Goal: Task Accomplishment & Management: Use online tool/utility

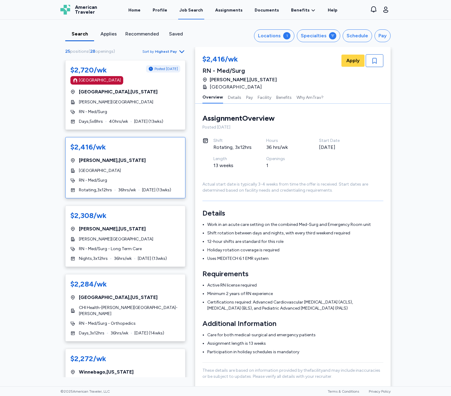
scroll to position [1, 0]
click at [28, 196] on div "Search Applies Recommended Saved Locations 1 Specialties Schedule Pay 25 positi…" at bounding box center [225, 203] width 451 height 367
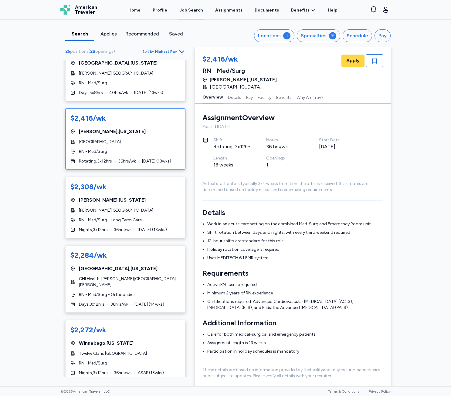
scroll to position [30, 0]
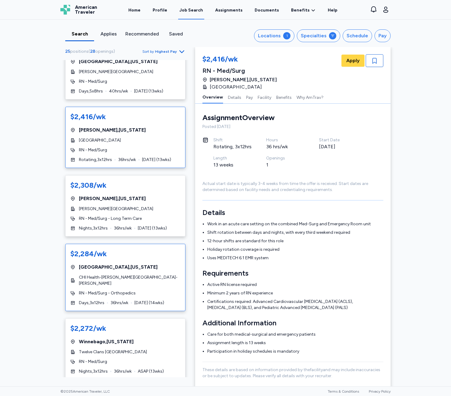
click at [142, 285] on span "CHI Health-[PERSON_NAME][GEOGRAPHIC_DATA]-[PERSON_NAME]" at bounding box center [129, 281] width 101 height 12
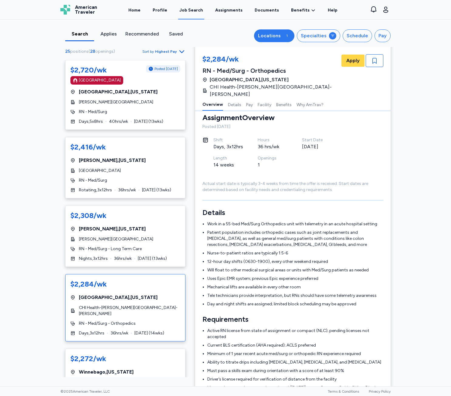
click at [271, 37] on div "Locations" at bounding box center [269, 35] width 23 height 7
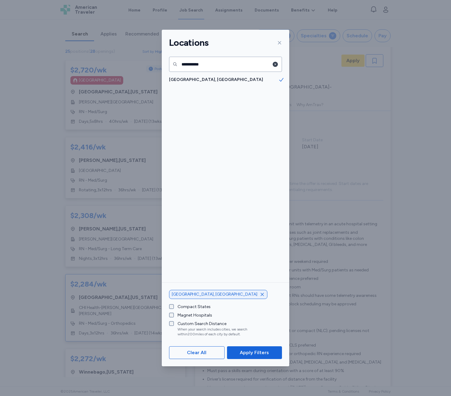
click at [272, 64] on icon "button" at bounding box center [275, 64] width 6 height 6
click at [238, 64] on input "text" at bounding box center [225, 64] width 113 height 15
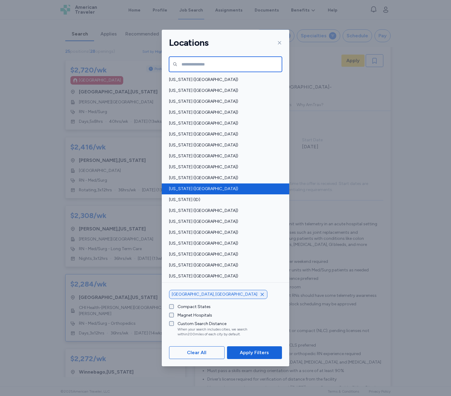
scroll to position [30, 0]
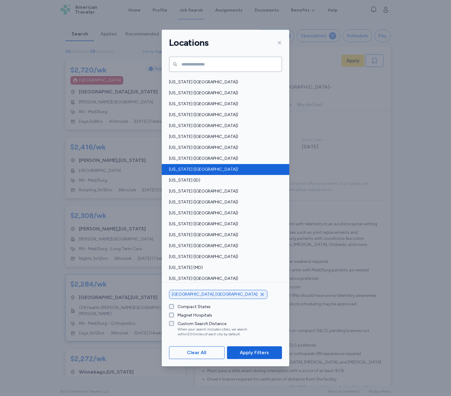
click at [200, 167] on span "[US_STATE] ([GEOGRAPHIC_DATA])" at bounding box center [223, 170] width 109 height 6
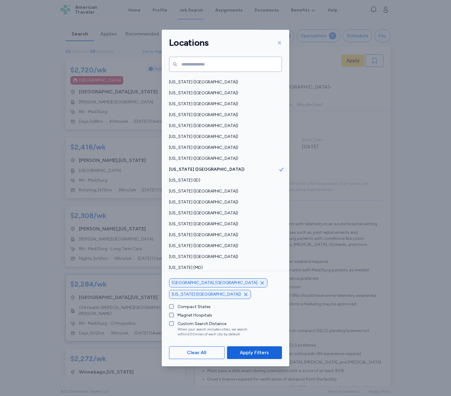
click at [252, 351] on span "Apply Filters" at bounding box center [254, 352] width 29 height 7
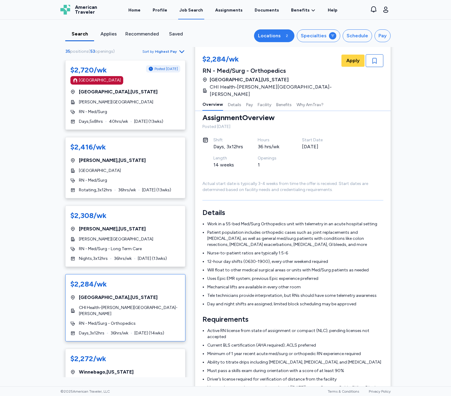
click at [284, 34] on div "2" at bounding box center [286, 35] width 7 height 7
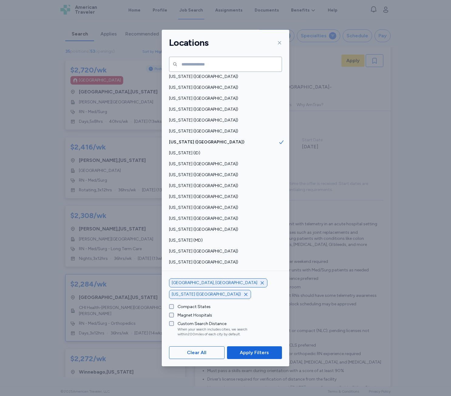
scroll to position [61, 0]
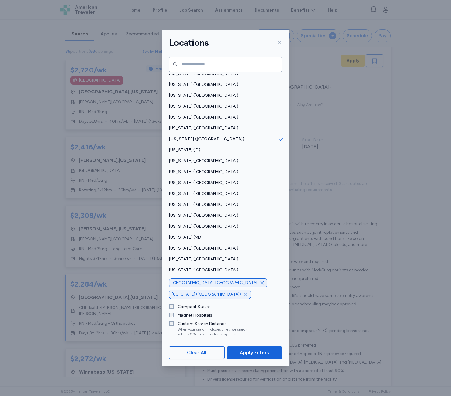
click at [260, 286] on icon "button" at bounding box center [262, 283] width 5 height 5
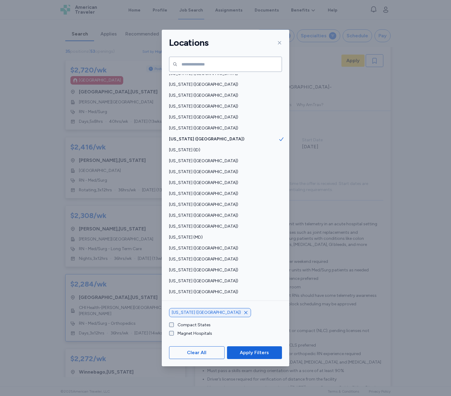
click at [242, 347] on button "Apply Filters" at bounding box center [254, 352] width 55 height 13
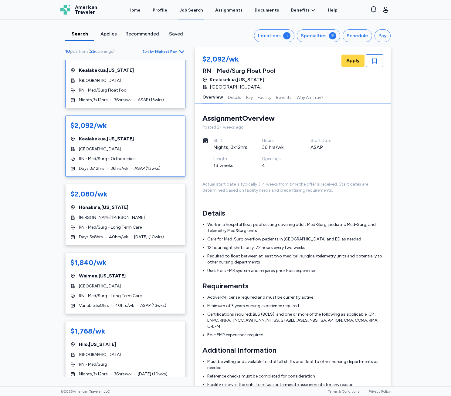
scroll to position [30, 0]
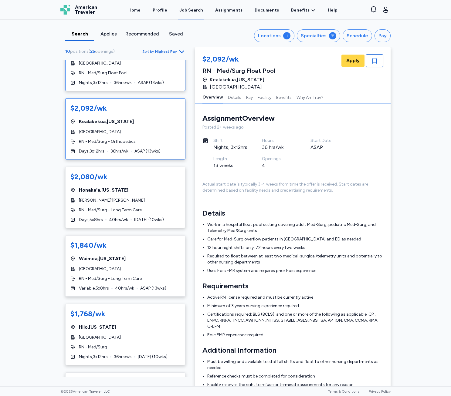
click at [109, 133] on span "[GEOGRAPHIC_DATA]" at bounding box center [100, 132] width 42 height 6
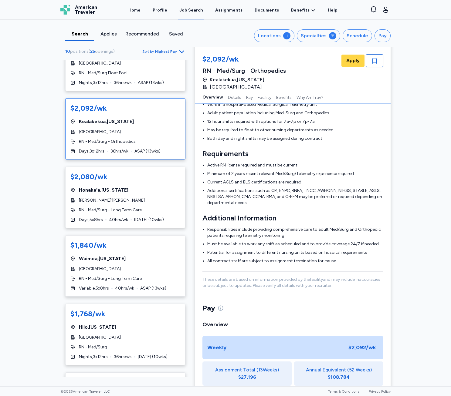
scroll to position [122, 0]
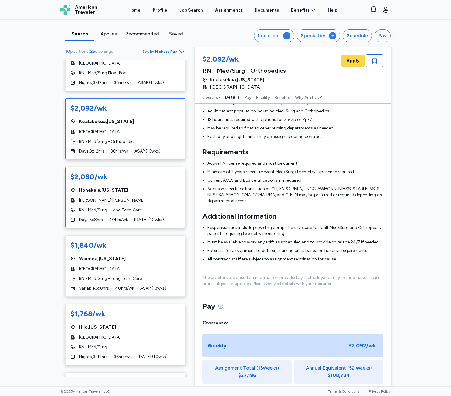
click at [134, 197] on div "$2,080/wk Honaka'a , [US_STATE] Hale Ho'[PERSON_NAME] RN - Med/Surg - Long Term…" at bounding box center [125, 197] width 120 height 61
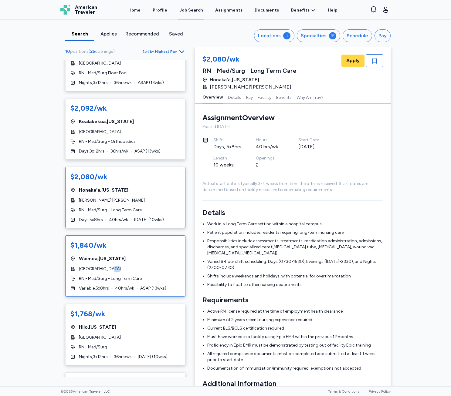
drag, startPoint x: 105, startPoint y: 271, endPoint x: 108, endPoint y: 268, distance: 4.7
click at [108, 269] on span "[GEOGRAPHIC_DATA]" at bounding box center [100, 269] width 42 height 6
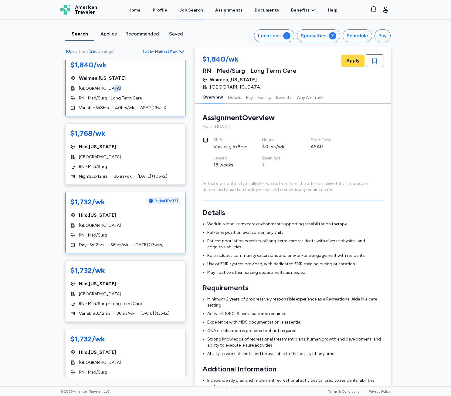
scroll to position [212, 0]
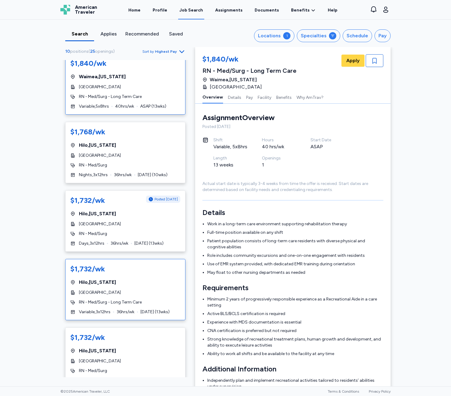
click at [96, 273] on div "$1,732/wk" at bounding box center [87, 269] width 35 height 10
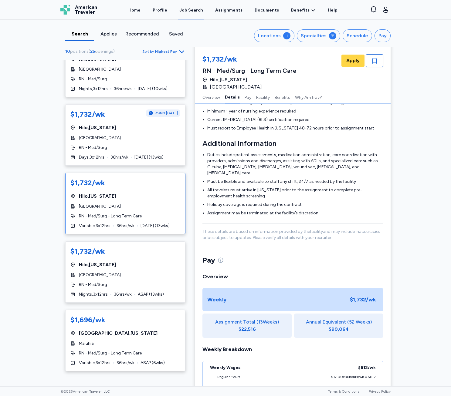
scroll to position [368, 0]
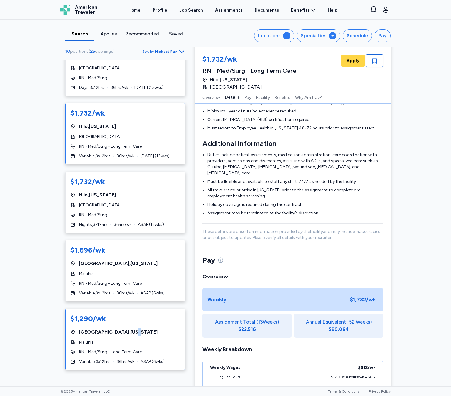
click at [111, 327] on div "$1,290/wk [GEOGRAPHIC_DATA] , [US_STATE] [GEOGRAPHIC_DATA] RN - Med/Surg - Long…" at bounding box center [125, 339] width 120 height 61
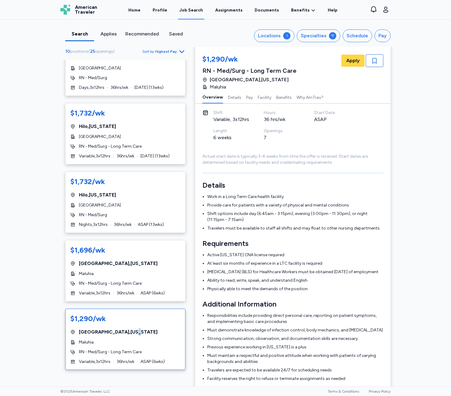
scroll to position [30, 0]
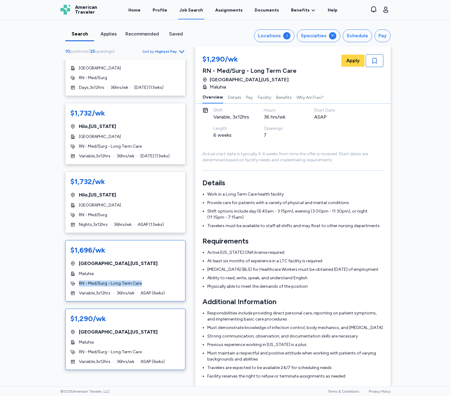
click at [153, 285] on div "$1,696/wk [GEOGRAPHIC_DATA] , [US_STATE] Maluhia RN - Med/Surg - Long Term Care…" at bounding box center [125, 270] width 120 height 61
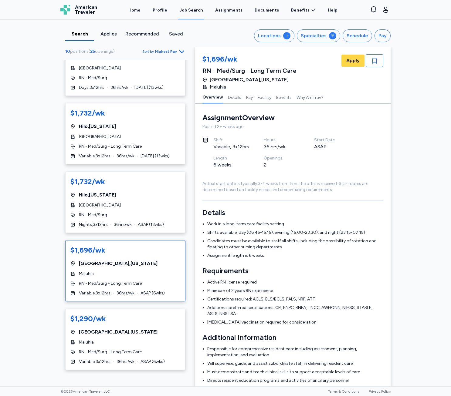
drag, startPoint x: 156, startPoint y: 286, endPoint x: 182, endPoint y: 200, distance: 89.7
click at [182, 200] on div "$2,092/wk [GEOGRAPHIC_DATA] , [US_STATE] [GEOGRAPHIC_DATA] RN - Med/Surg Float …" at bounding box center [125, 218] width 130 height 317
click at [178, 192] on div "$1,732/wk [GEOGRAPHIC_DATA] , [US_STATE][GEOGRAPHIC_DATA] RN - Med/Surg Nights …" at bounding box center [125, 202] width 120 height 61
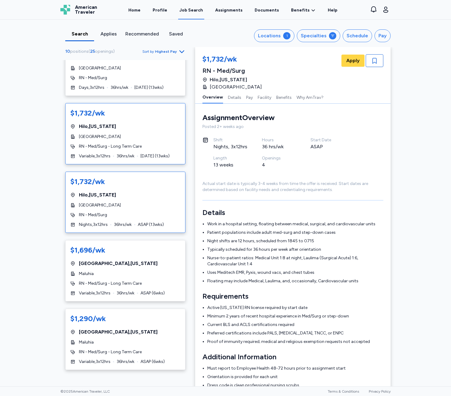
click at [141, 139] on div "[GEOGRAPHIC_DATA]" at bounding box center [125, 137] width 110 height 6
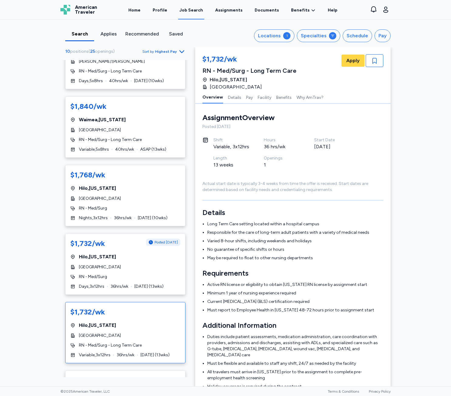
scroll to position [35, 0]
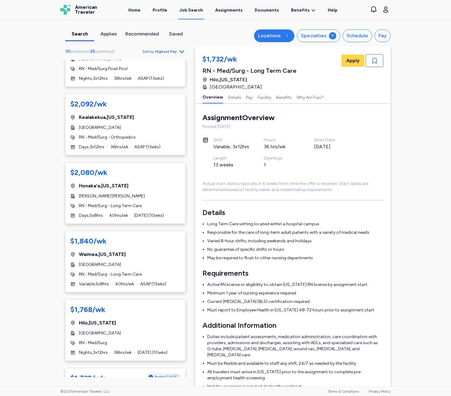
click at [275, 33] on div "Locations" at bounding box center [269, 35] width 23 height 7
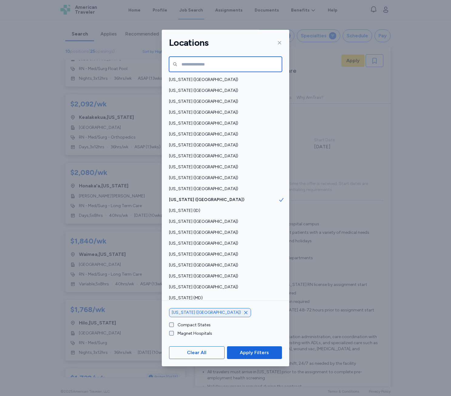
click at [264, 66] on input "text" at bounding box center [225, 64] width 113 height 15
click at [251, 59] on input "text" at bounding box center [225, 64] width 113 height 15
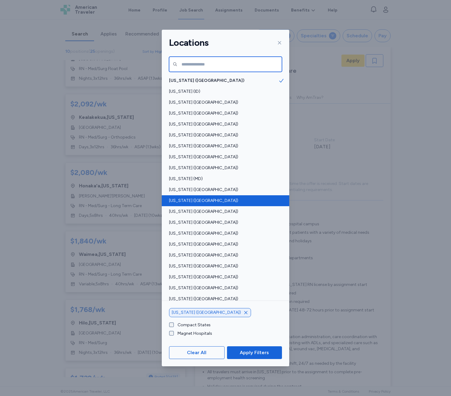
scroll to position [121, 0]
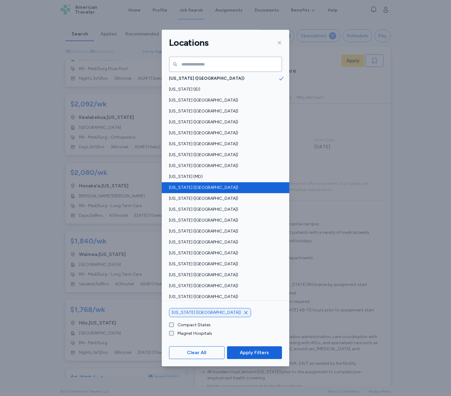
click at [196, 188] on span "[US_STATE] ([GEOGRAPHIC_DATA])" at bounding box center [223, 188] width 109 height 6
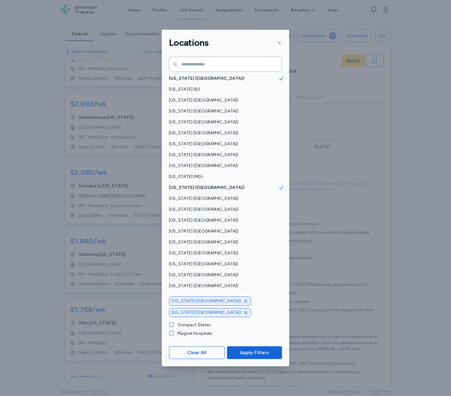
click at [202, 306] on div "[US_STATE] ([GEOGRAPHIC_DATA])" at bounding box center [210, 301] width 82 height 9
click at [243, 304] on icon "button" at bounding box center [245, 301] width 5 height 5
drag, startPoint x: 239, startPoint y: 344, endPoint x: 242, endPoint y: 348, distance: 5.0
click at [240, 344] on div "Clear All Apply Filters" at bounding box center [225, 352] width 127 height 27
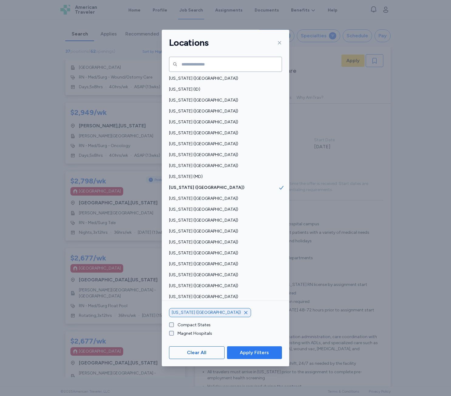
click at [242, 349] on button "Apply Filters" at bounding box center [254, 352] width 55 height 13
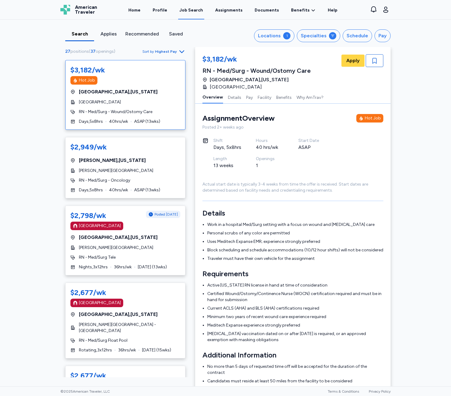
click at [127, 103] on div "[GEOGRAPHIC_DATA]" at bounding box center [125, 102] width 110 height 6
click at [137, 163] on div "[GEOGRAPHIC_DATA] , [US_STATE]" at bounding box center [125, 160] width 110 height 7
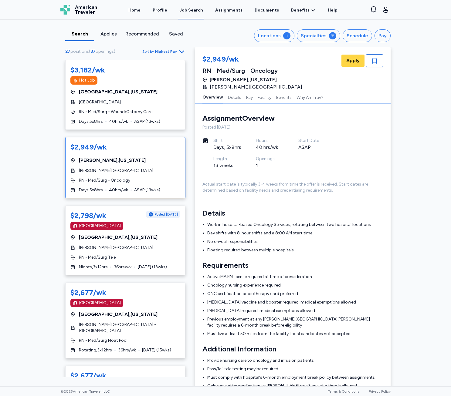
scroll to position [1, 0]
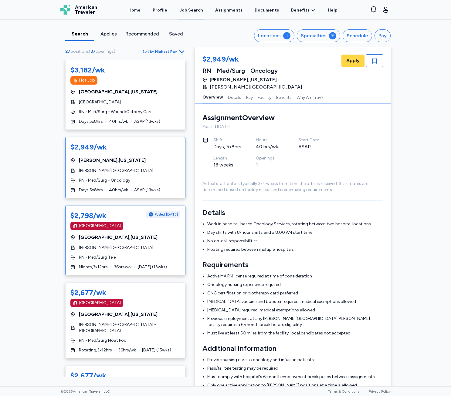
click at [136, 243] on div "$2,798/wk Posted [DATE] [GEOGRAPHIC_DATA] [GEOGRAPHIC_DATA] , [US_STATE][GEOGRA…" at bounding box center [125, 241] width 120 height 70
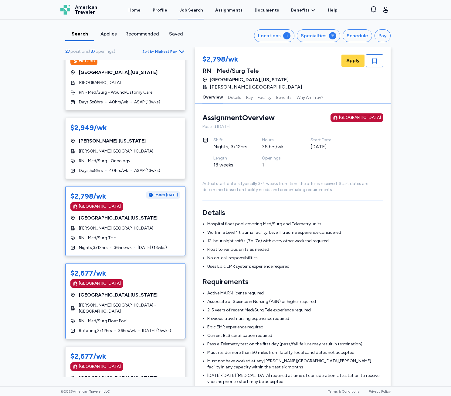
scroll to position [121, 0]
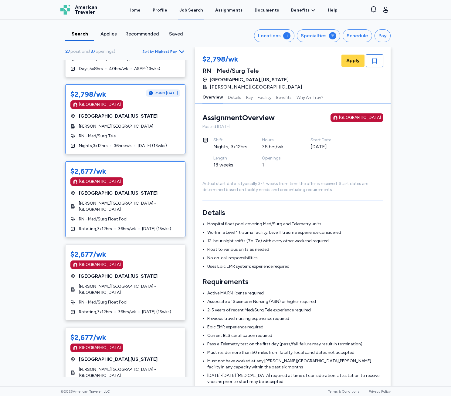
click at [160, 175] on div "$2,677/wk" at bounding box center [125, 172] width 110 height 10
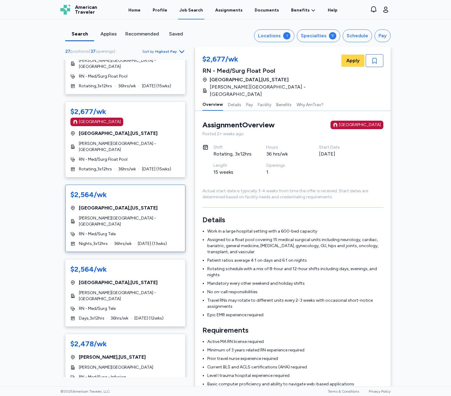
scroll to position [455, 0]
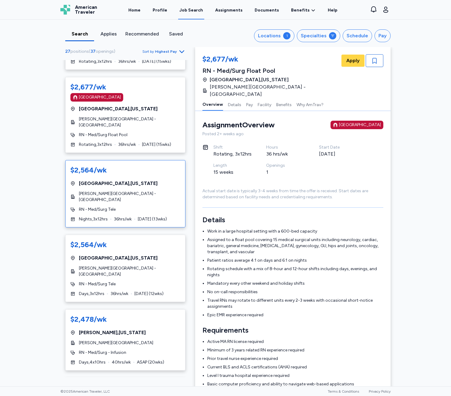
click at [124, 194] on span "[PERSON_NAME][GEOGRAPHIC_DATA] - [GEOGRAPHIC_DATA]" at bounding box center [129, 197] width 101 height 12
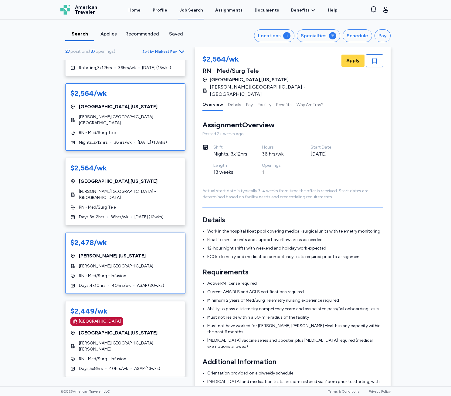
scroll to position [546, 0]
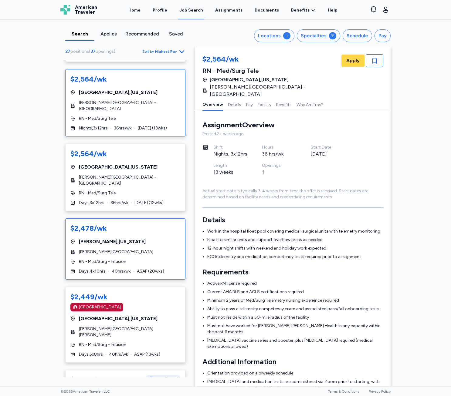
click at [84, 246] on div "$2,478/wk [GEOGRAPHIC_DATA] , [US_STATE] [PERSON_NAME][GEOGRAPHIC_DATA] RN - Me…" at bounding box center [125, 248] width 120 height 61
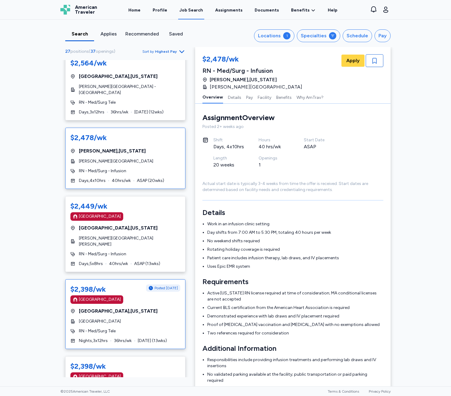
scroll to position [637, 0]
click at [96, 328] on span "RN - Med/Surg Tele" at bounding box center [97, 331] width 37 height 6
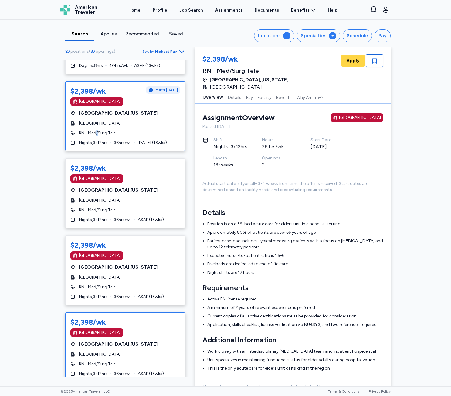
scroll to position [910, 0]
